Goal: Transaction & Acquisition: Purchase product/service

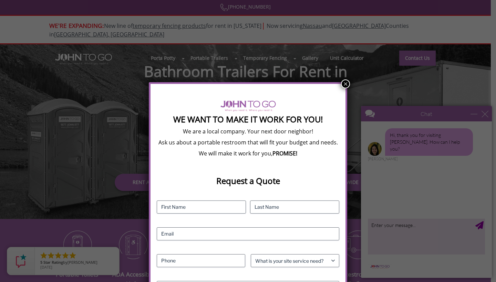
click at [343, 85] on button "×" at bounding box center [345, 83] width 9 height 9
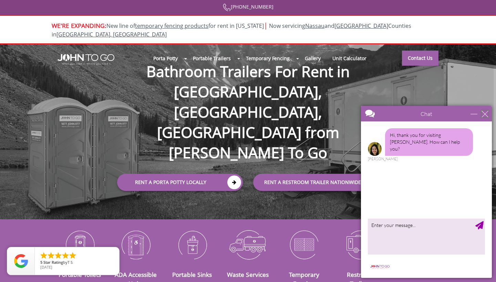
click at [484, 116] on div "close" at bounding box center [484, 113] width 7 height 7
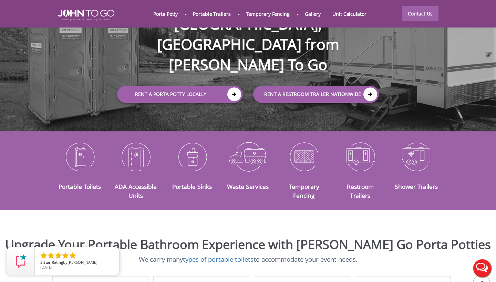
scroll to position [89, 0]
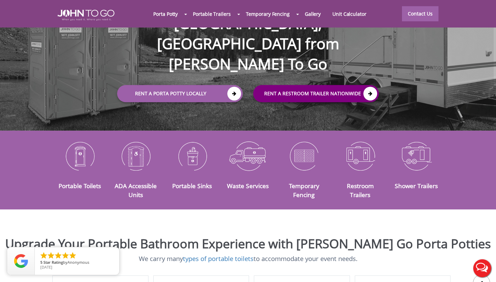
click at [342, 85] on link "rent a RESTROOM TRAILER Nationwide" at bounding box center [316, 93] width 126 height 17
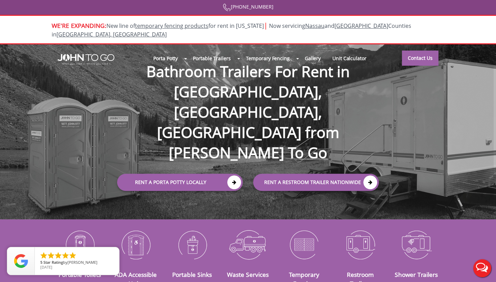
scroll to position [0, 0]
click at [342, 51] on link "Unit Calculator" at bounding box center [349, 58] width 46 height 15
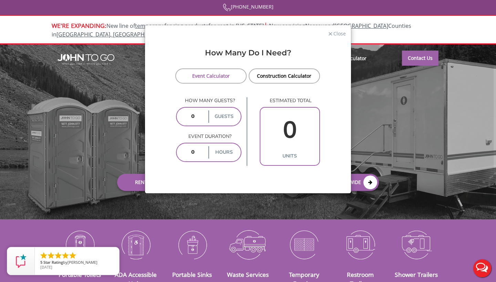
click at [198, 119] on input "number" at bounding box center [193, 116] width 29 height 12
type input "350"
click at [198, 150] on input "number" at bounding box center [193, 152] width 29 height 12
type input "4"
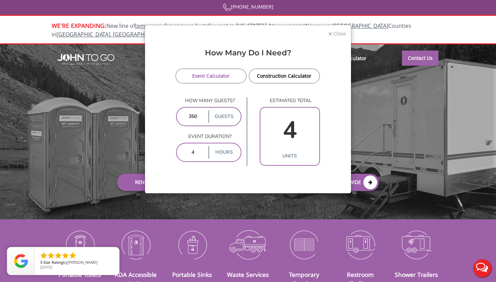
type input "4"
click at [282, 183] on div "How Many Do I Need? Event Calculator Construction Calculator How many guests? 3…" at bounding box center [248, 117] width 206 height 151
click at [285, 137] on input "4" at bounding box center [289, 130] width 55 height 40
click at [291, 78] on link "Construction Calculator" at bounding box center [283, 75] width 71 height 15
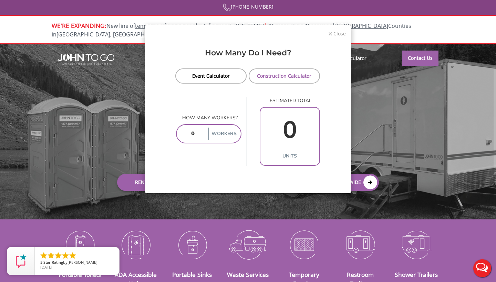
click at [337, 32] on span "Close" at bounding box center [338, 33] width 13 height 7
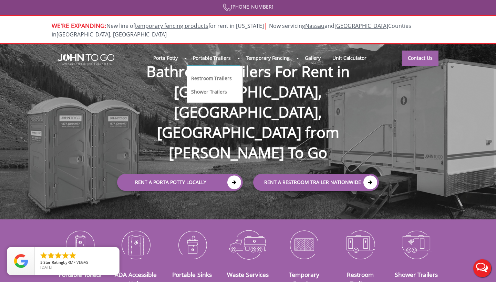
click at [210, 74] on link "Restroom Trailers" at bounding box center [211, 77] width 42 height 7
